Goal: Task Accomplishment & Management: Manage account settings

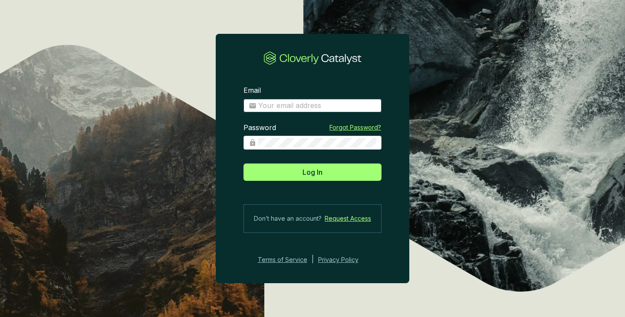
click at [268, 106] on input "Email" at bounding box center [317, 106] width 118 height 10
click at [264, 103] on input "Email" at bounding box center [317, 106] width 118 height 10
type input "rw@africansunholdings.com"
click at [243, 164] on button "Log In" at bounding box center [312, 172] width 138 height 17
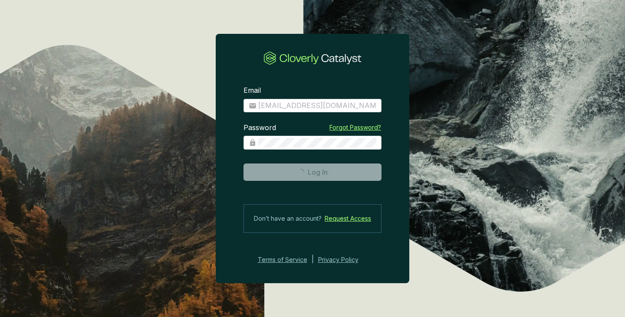
click at [261, 99] on span "rw@africansunholdings.com" at bounding box center [312, 106] width 138 height 14
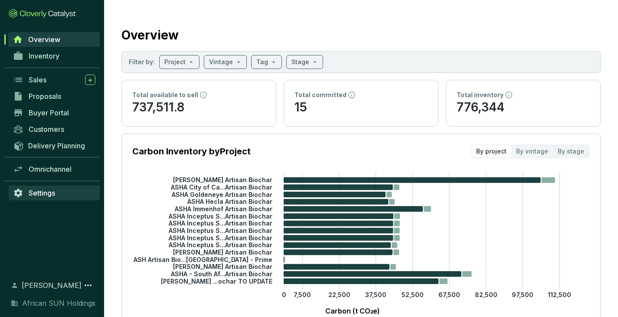
click at [36, 192] on span "Settings" at bounding box center [42, 193] width 26 height 9
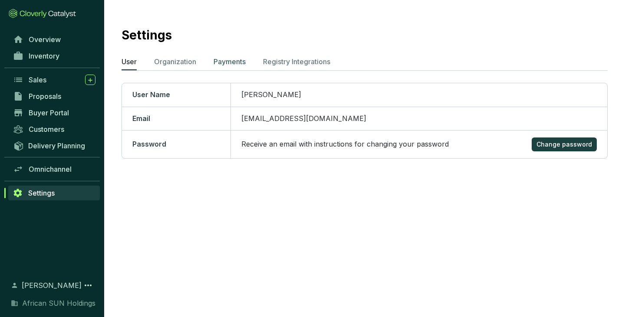
click at [219, 60] on p "Payments" at bounding box center [230, 61] width 32 height 10
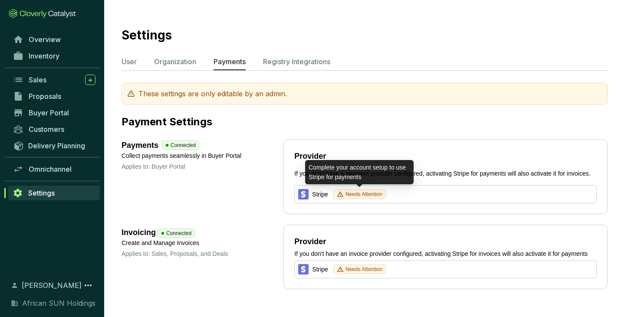
click at [344, 193] on span "Needs Attention" at bounding box center [359, 195] width 53 height 10
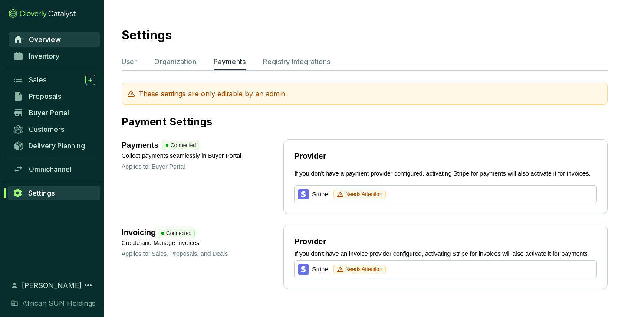
click at [36, 36] on span "Overview" at bounding box center [45, 39] width 32 height 9
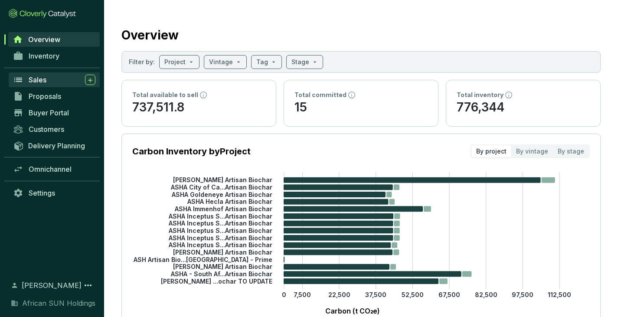
click at [40, 86] on link "Sales" at bounding box center [54, 79] width 91 height 15
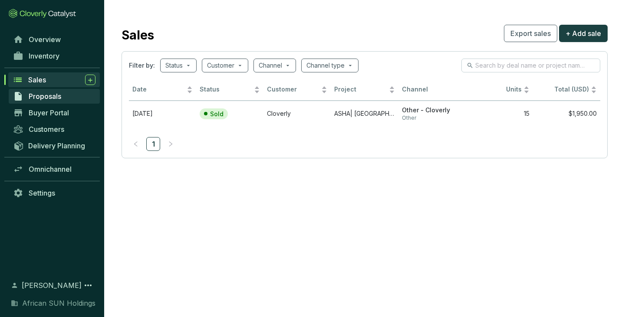
click at [42, 94] on span "Proposals" at bounding box center [45, 96] width 33 height 9
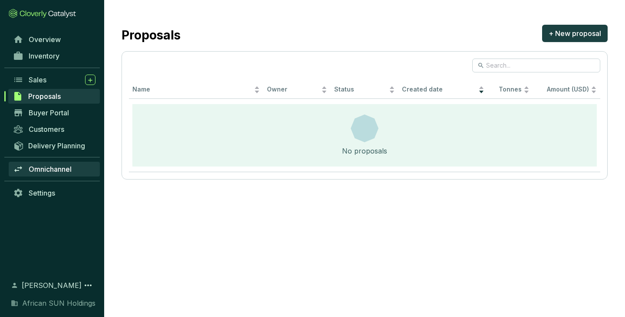
click at [53, 171] on span "Omnichannel" at bounding box center [50, 169] width 43 height 9
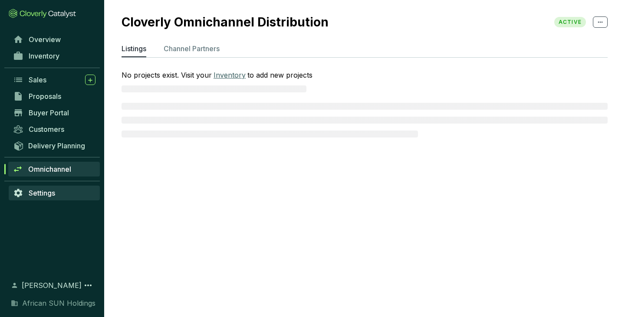
click at [38, 192] on span "Settings" at bounding box center [42, 193] width 26 height 9
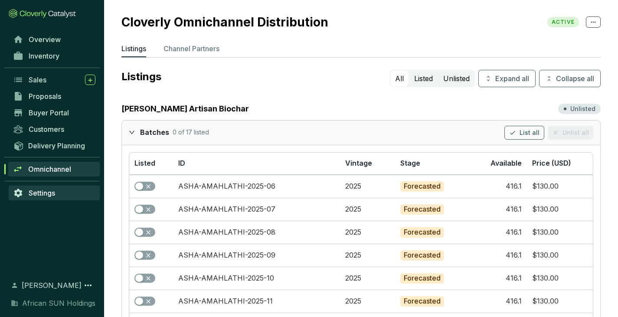
click at [38, 192] on span "Settings" at bounding box center [42, 193] width 26 height 9
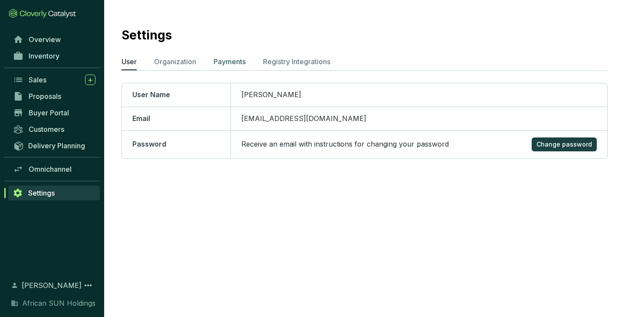
click at [231, 62] on p "Payments" at bounding box center [230, 61] width 32 height 10
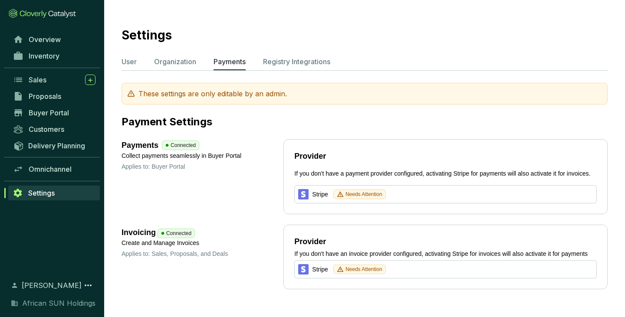
click at [36, 285] on span "Rhys Watkins" at bounding box center [52, 285] width 60 height 10
click at [89, 285] on icon at bounding box center [88, 285] width 10 height 10
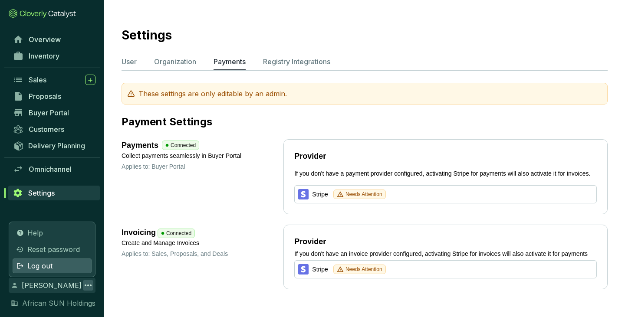
click at [57, 269] on div "Log out" at bounding box center [52, 266] width 79 height 15
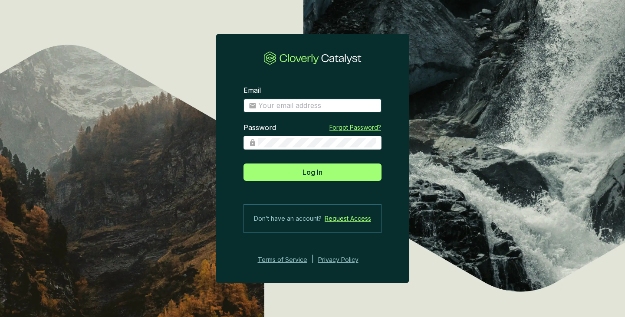
click at [273, 105] on input "Email" at bounding box center [317, 106] width 118 height 10
type input "rw@africansunholdings.com"
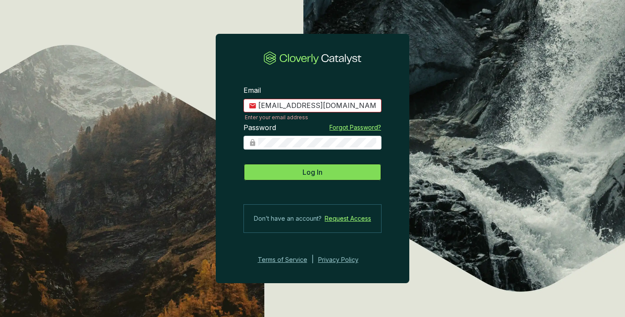
click at [284, 171] on button "Log In" at bounding box center [312, 172] width 138 height 17
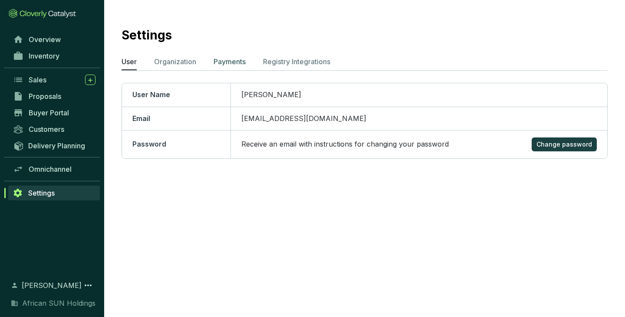
click at [223, 62] on p "Payments" at bounding box center [230, 61] width 32 height 10
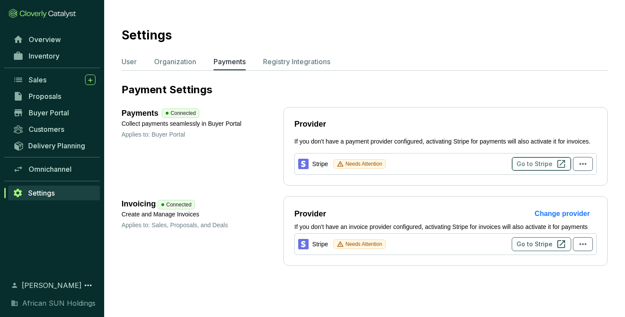
click at [532, 165] on span "Go to Stripe" at bounding box center [534, 164] width 36 height 9
